Goal: Task Accomplishment & Management: Manage account settings

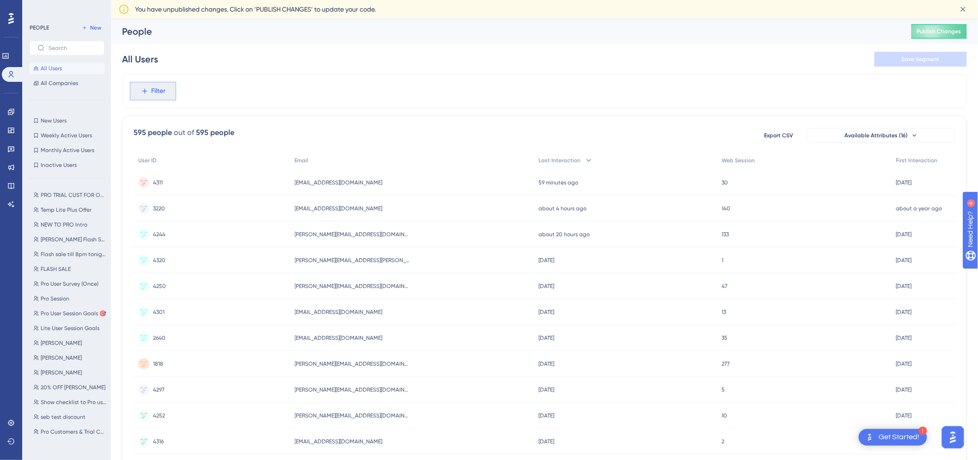
click at [154, 91] on span "Filter" at bounding box center [159, 90] width 14 height 11
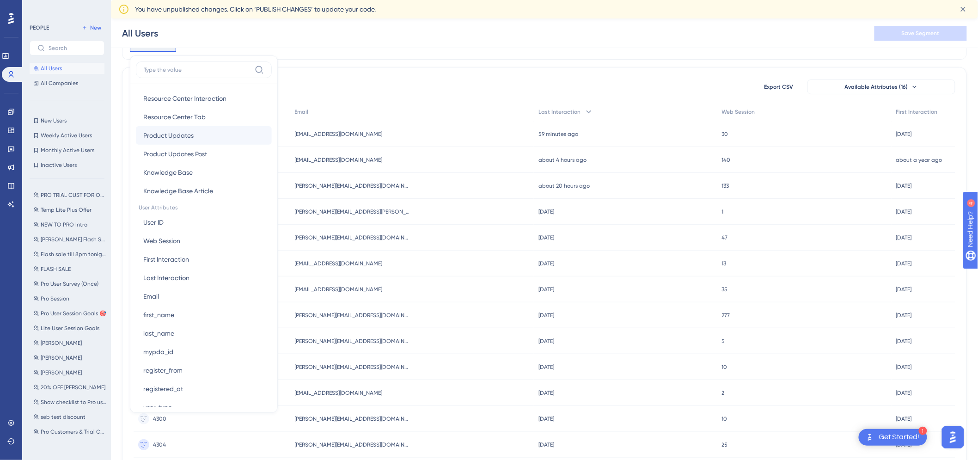
scroll to position [308, 0]
click at [165, 350] on span "mypda_id" at bounding box center [158, 347] width 30 height 11
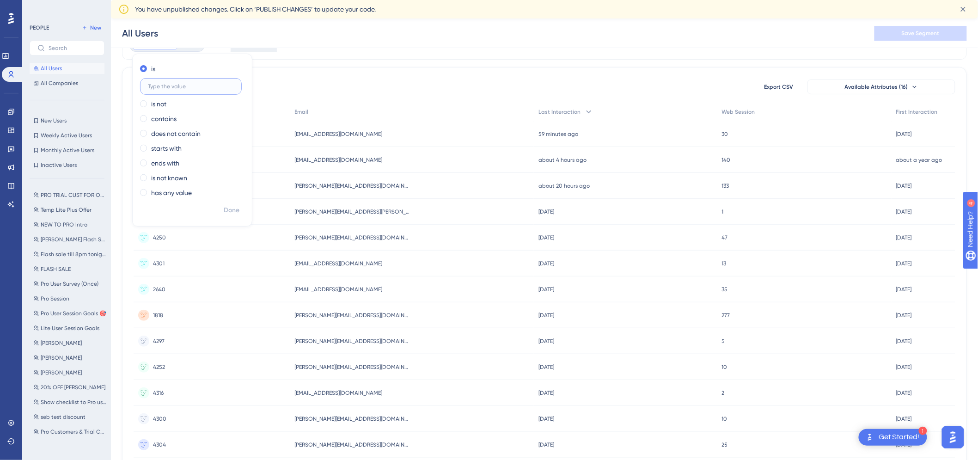
paste input "PDA20254320"
type input "PDA20254320"
click at [228, 216] on button "Done" at bounding box center [232, 210] width 26 height 17
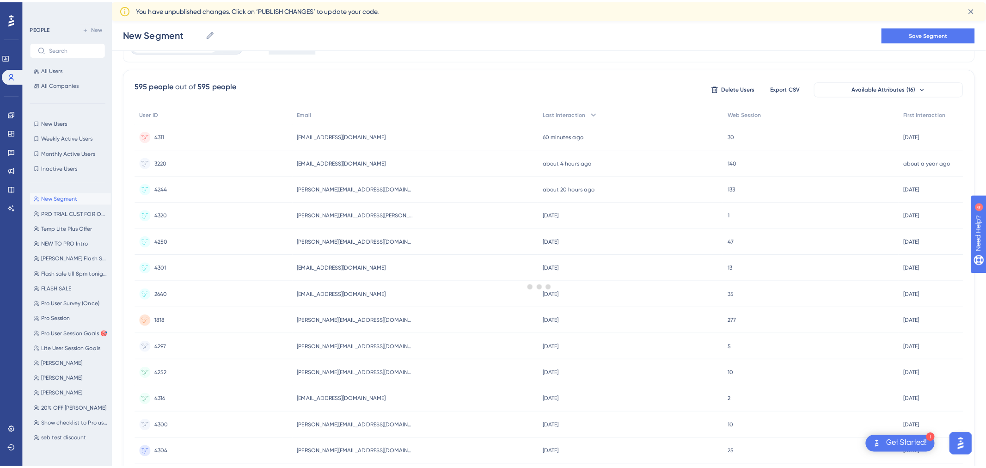
scroll to position [0, 0]
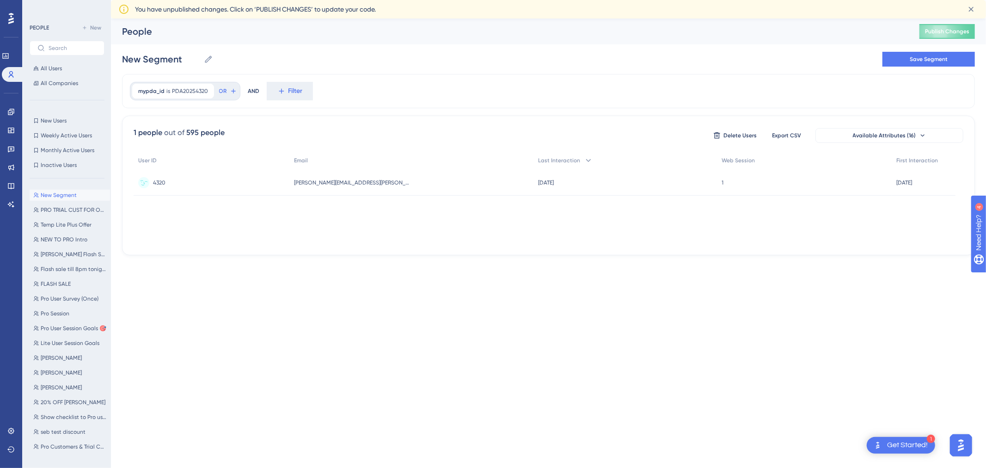
click at [379, 182] on div "[PERSON_NAME][EMAIL_ADDRESS][PERSON_NAME][DOMAIN_NAME] [PERSON_NAME][DOMAIN_NAM…" at bounding box center [411, 183] width 244 height 26
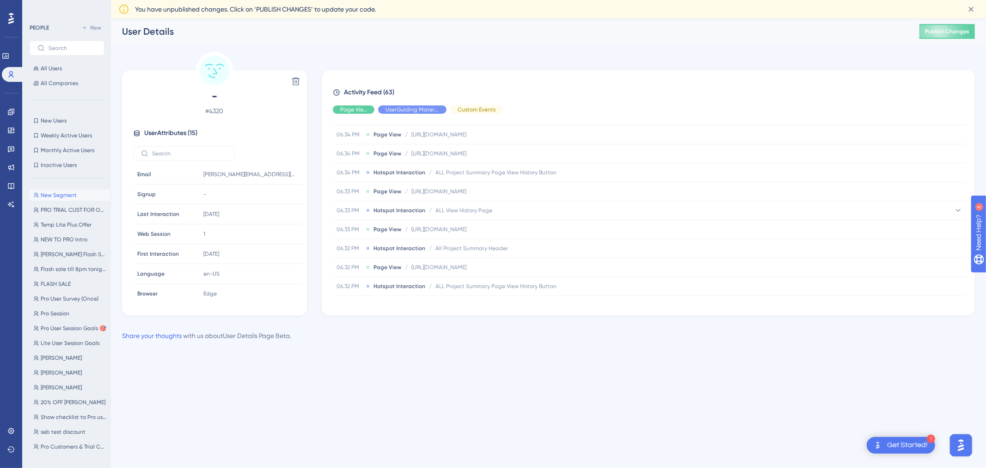
scroll to position [1099, 0]
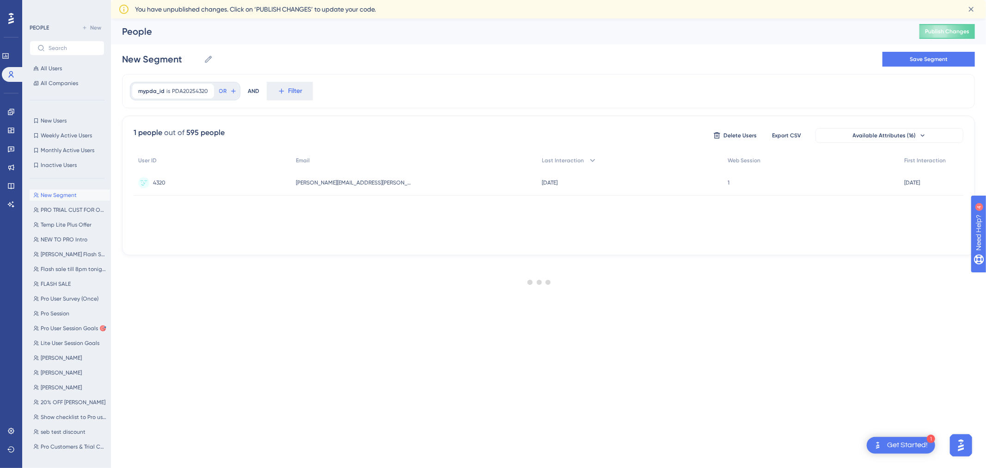
click at [183, 92] on div at bounding box center [538, 281] width 893 height 401
click at [183, 91] on div at bounding box center [538, 281] width 893 height 401
click at [183, 91] on span "PDA20254320" at bounding box center [190, 90] width 36 height 7
click at [177, 135] on input "PDA20254320" at bounding box center [191, 135] width 86 height 6
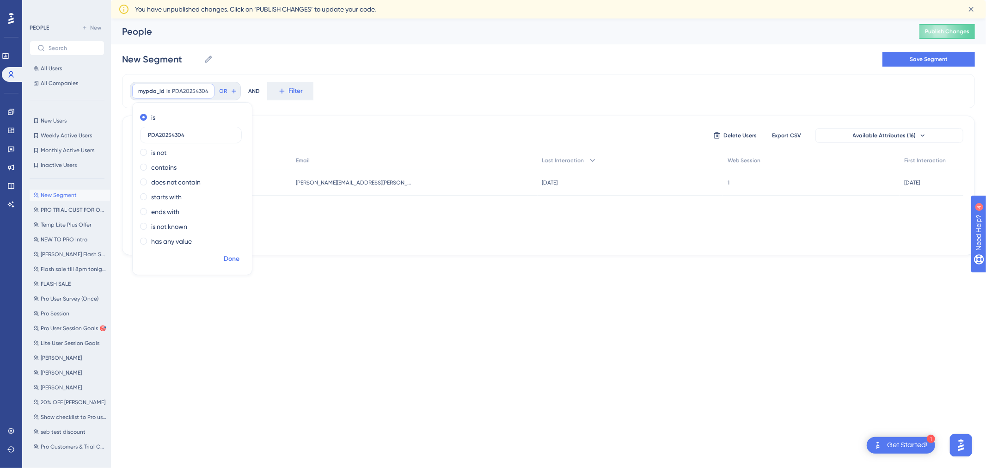
type input "PDA20254304"
click at [232, 259] on span "Done" at bounding box center [232, 258] width 16 height 11
click at [364, 187] on div "[PERSON_NAME][EMAIL_ADDRESS][DOMAIN_NAME] [PERSON_NAME][EMAIL_ADDRESS][DOMAIN_N…" at bounding box center [415, 183] width 246 height 26
click at [174, 88] on div at bounding box center [538, 281] width 893 height 401
click at [174, 90] on span "PDA20254304" at bounding box center [190, 90] width 37 height 7
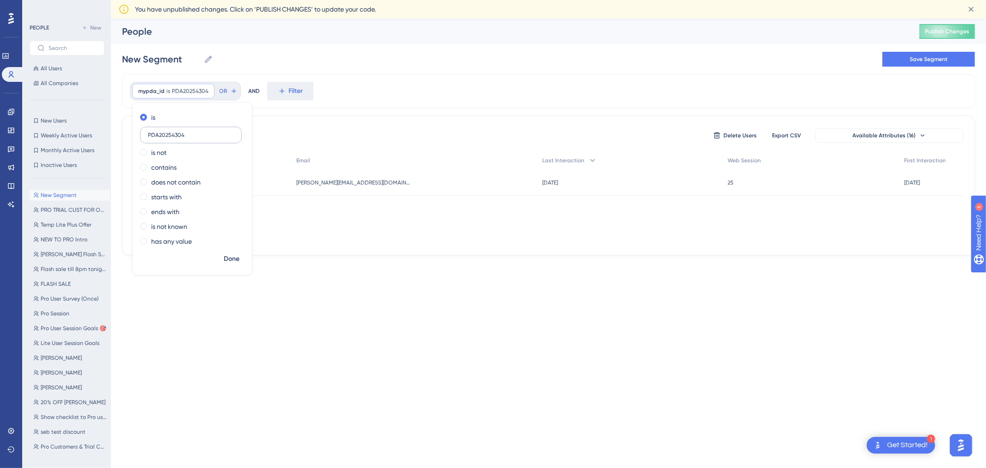
click at [165, 137] on input "PDA20254304" at bounding box center [191, 135] width 86 height 6
type input "PDA20254311"
click at [229, 259] on span "Done" at bounding box center [232, 258] width 16 height 11
click at [331, 183] on span "[EMAIL_ADDRESS][DOMAIN_NAME]" at bounding box center [345, 182] width 88 height 7
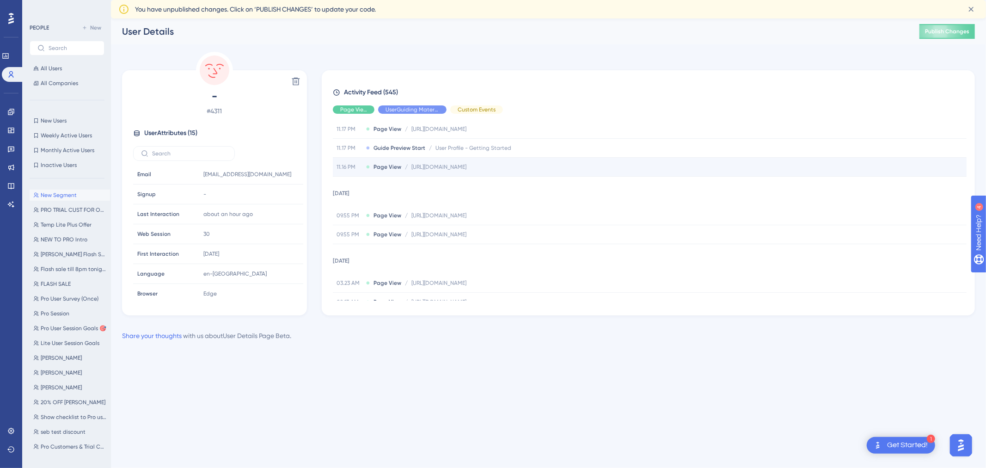
scroll to position [4892, 0]
